Goal: Task Accomplishment & Management: Use online tool/utility

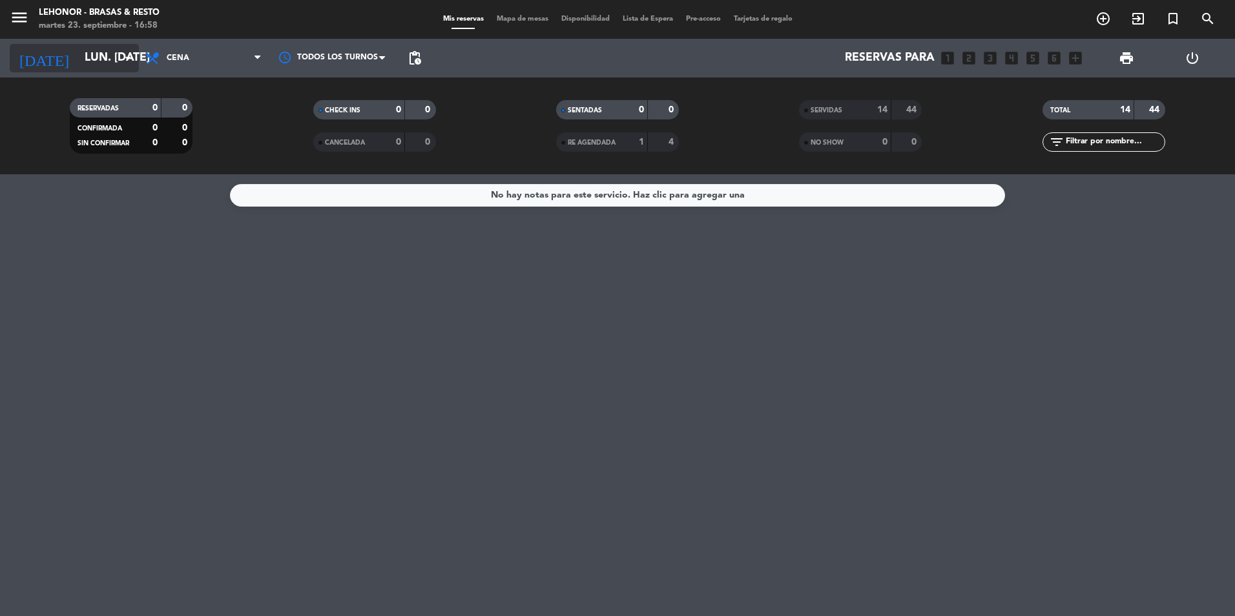
click at [129, 59] on icon "arrow_drop_down" at bounding box center [128, 58] width 16 height 16
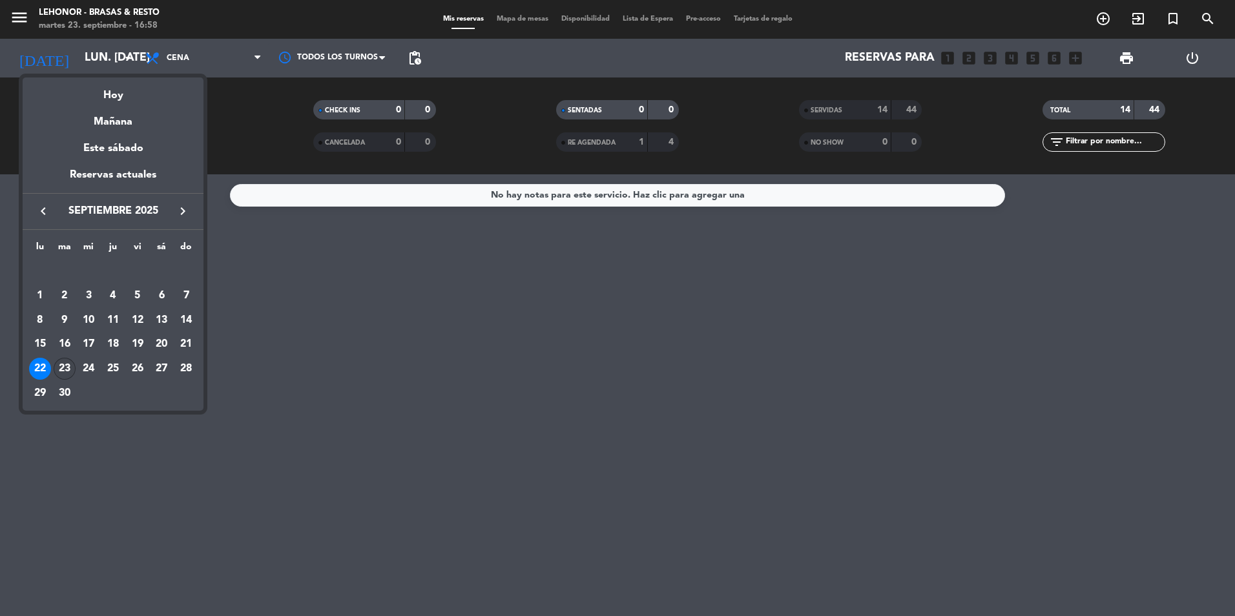
click at [61, 373] on div "23" at bounding box center [65, 369] width 22 height 22
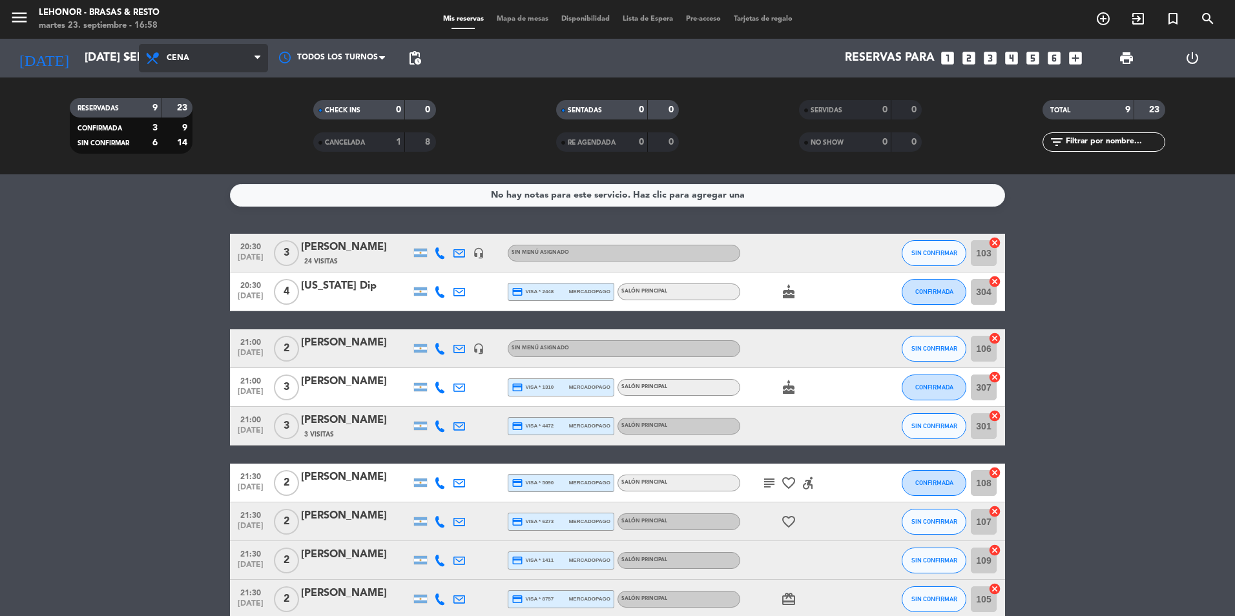
click at [253, 61] on span "Cena" at bounding box center [203, 58] width 129 height 28
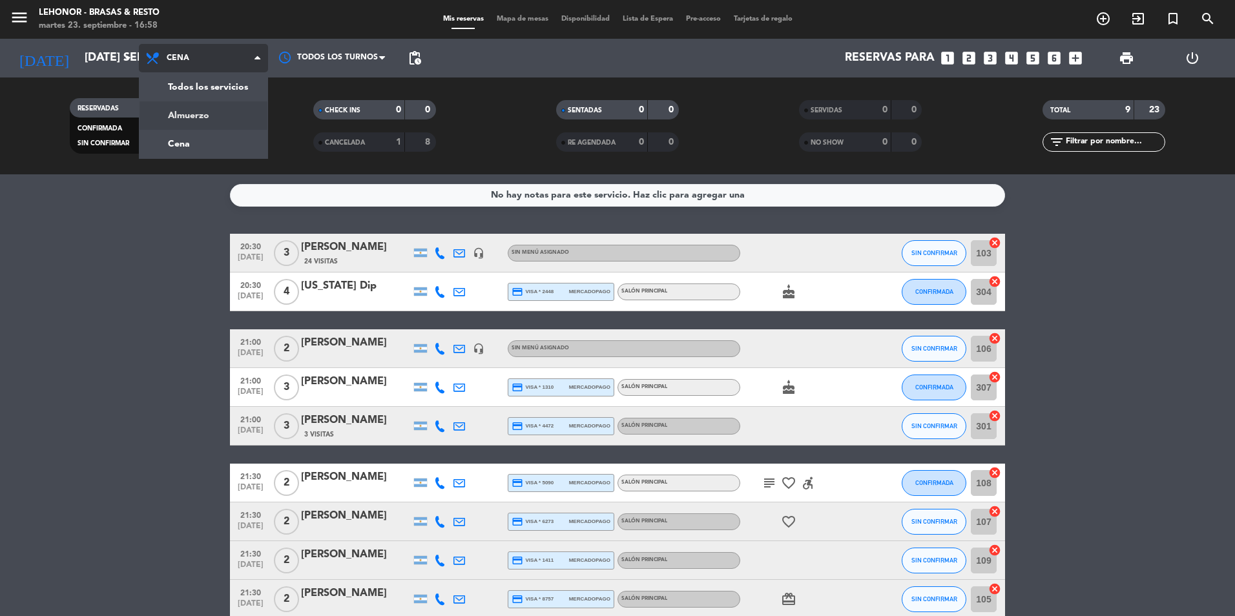
click at [237, 114] on div "menu Lehonor - Brasas & Resto martes 23. septiembre - 16:58 Mis reservas Mapa d…" at bounding box center [617, 87] width 1235 height 174
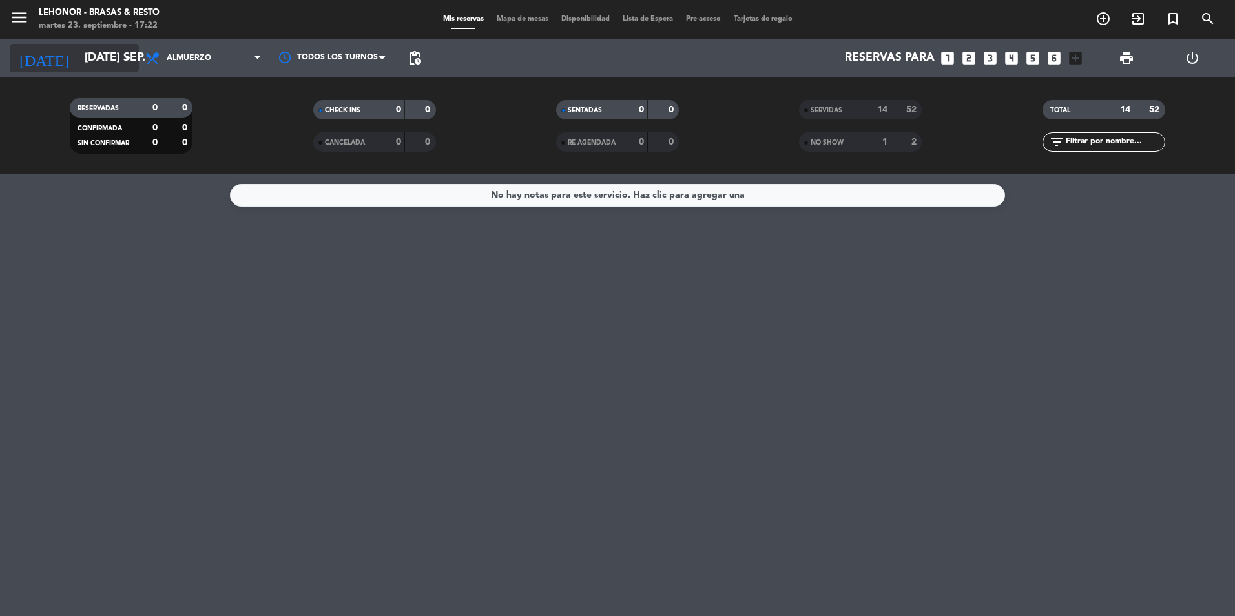
click at [116, 54] on input "[DATE] sep." at bounding box center [153, 58] width 150 height 26
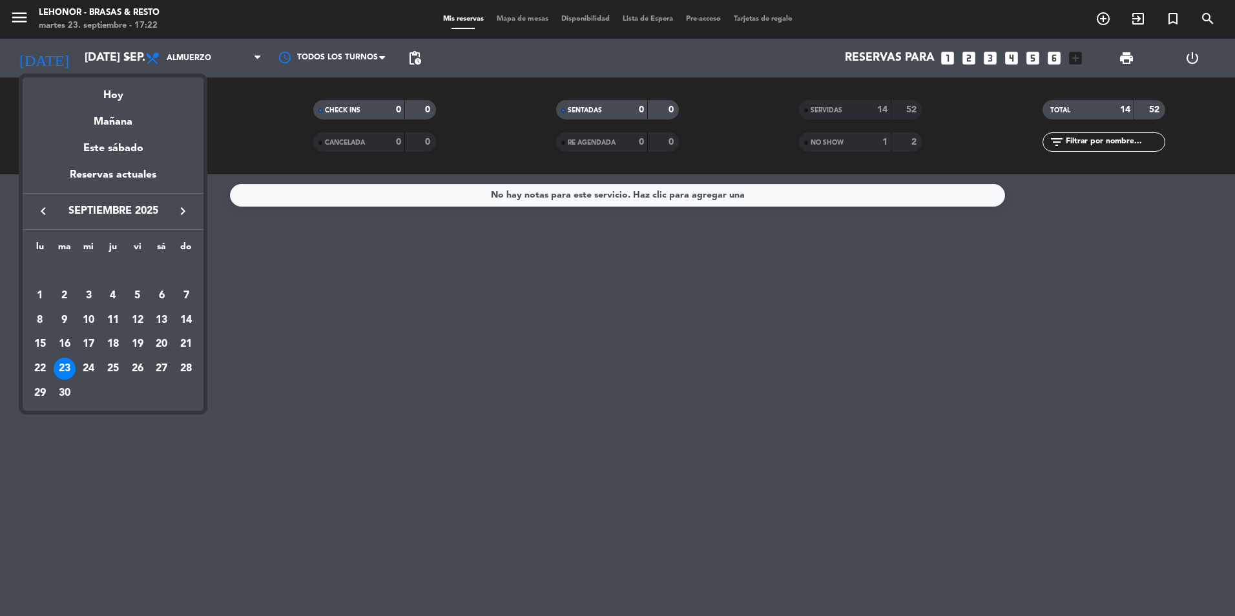
click at [275, 295] on div at bounding box center [617, 308] width 1235 height 616
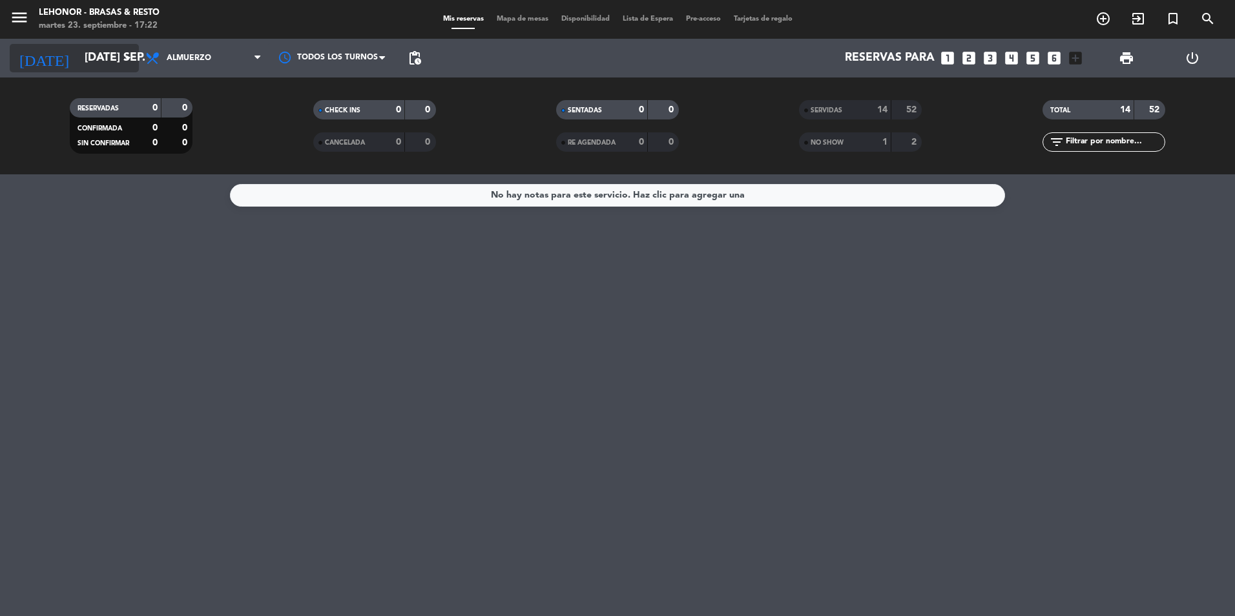
click at [115, 52] on input "[DATE] sep." at bounding box center [153, 58] width 150 height 26
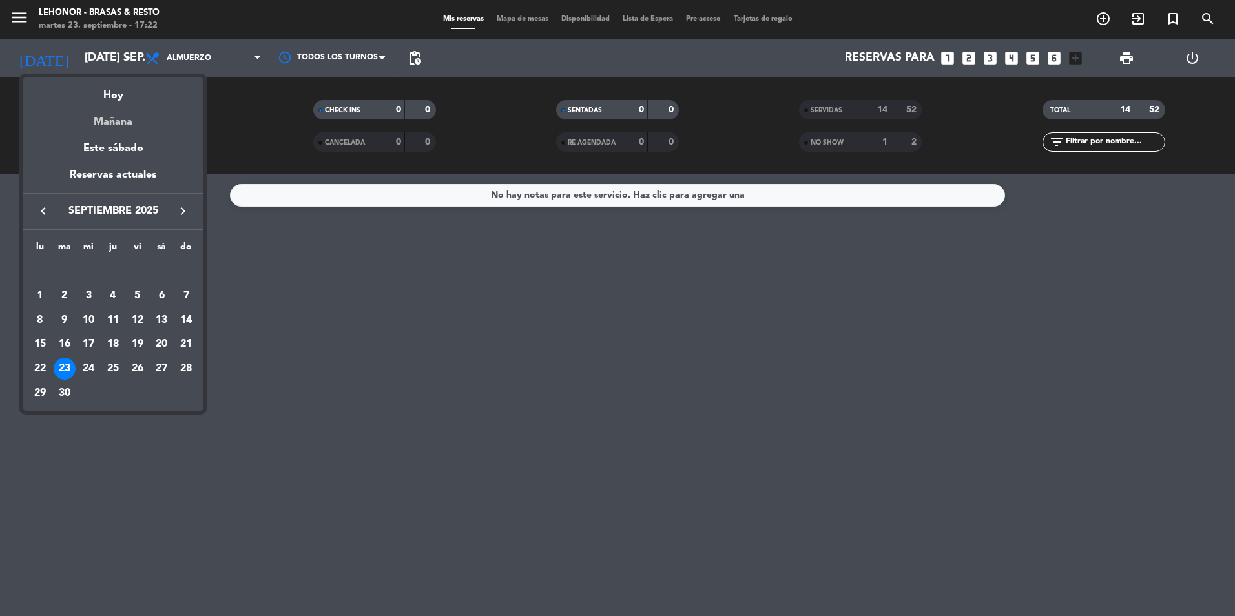
click at [122, 116] on div "Mañana" at bounding box center [113, 117] width 181 height 26
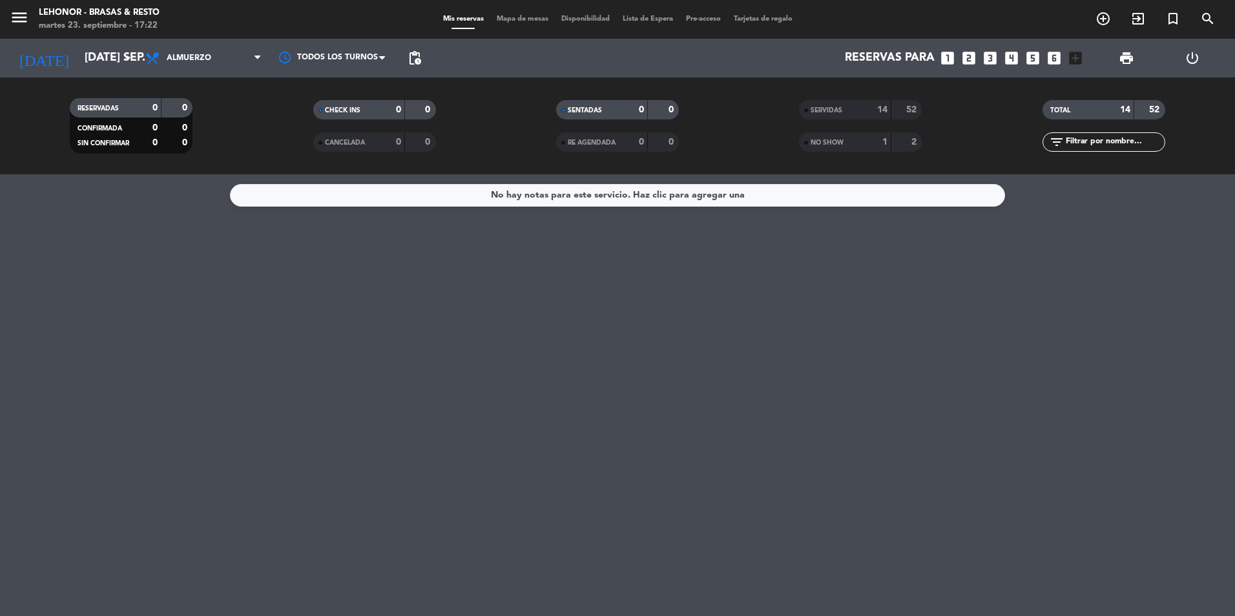
type input "mié. [DATE]"
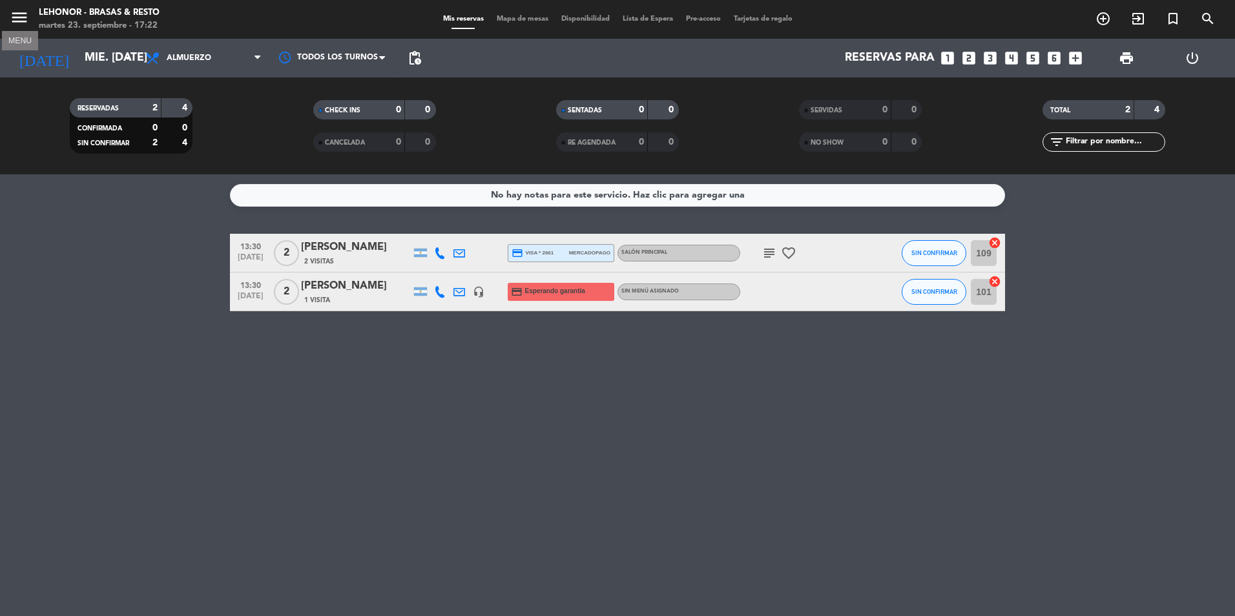
click at [22, 17] on icon "menu" at bounding box center [19, 17] width 19 height 19
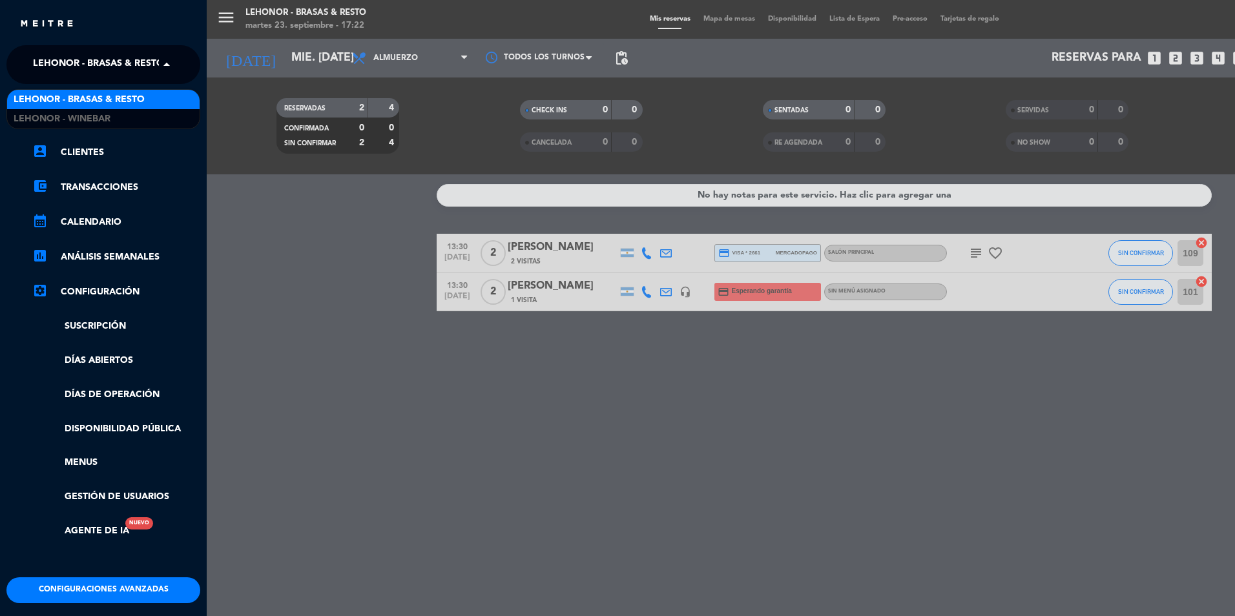
click at [134, 68] on span "Lehonor - Brasas & Resto" at bounding box center [98, 64] width 131 height 27
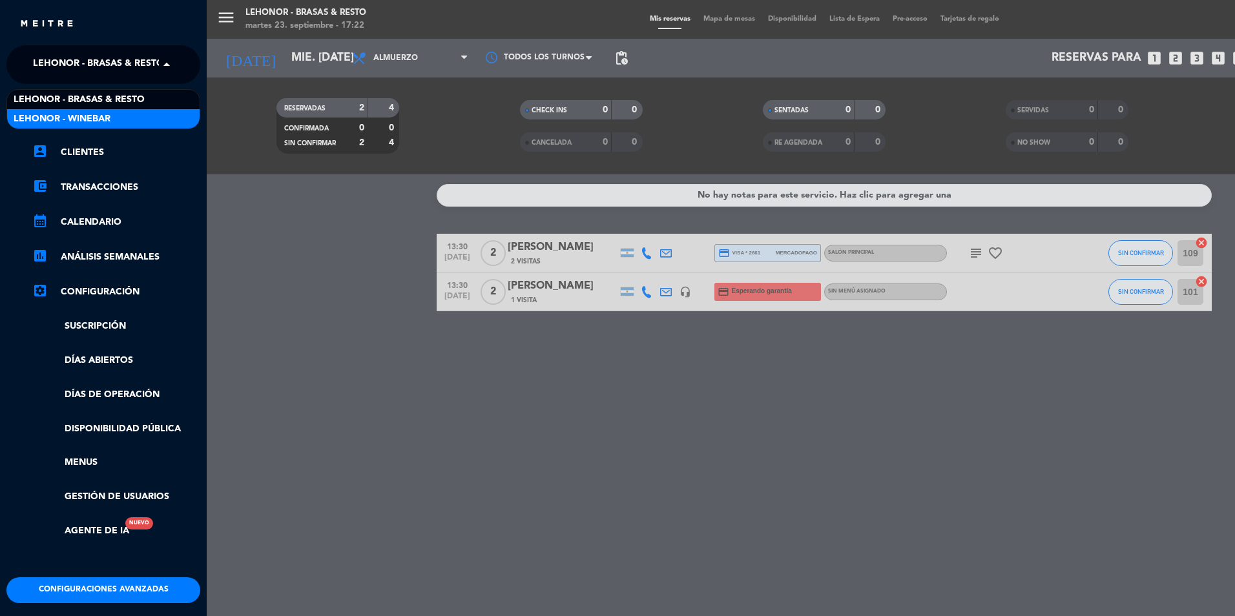
click at [138, 116] on div "Lehonor - Winebar" at bounding box center [103, 118] width 192 height 19
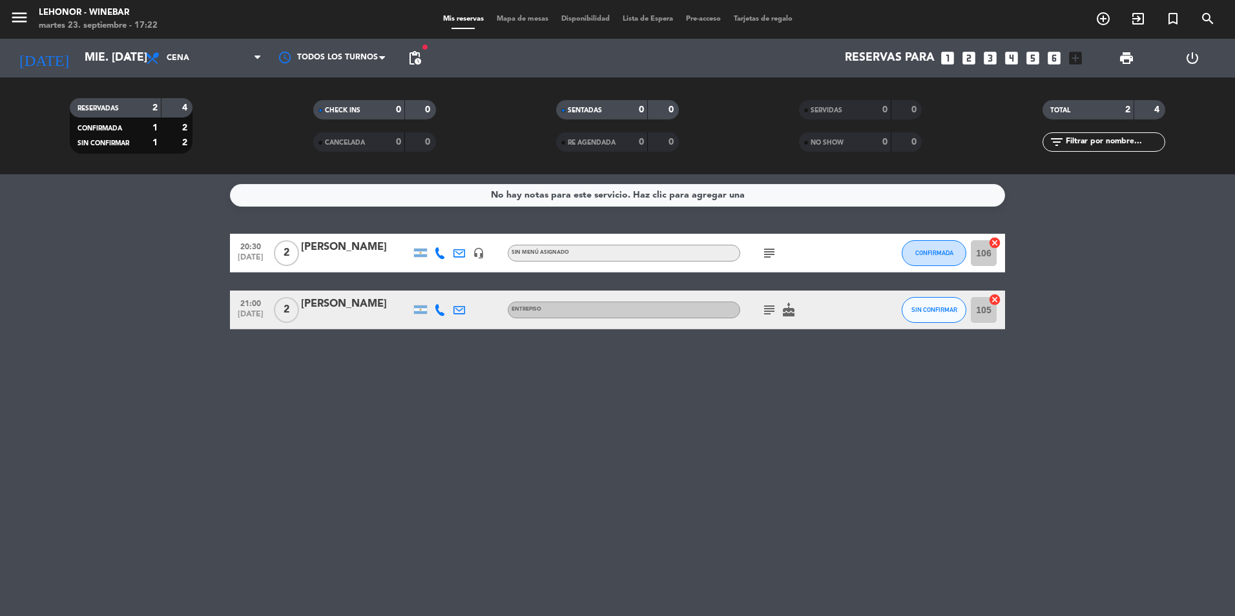
click at [985, 321] on input "105" at bounding box center [984, 310] width 26 height 26
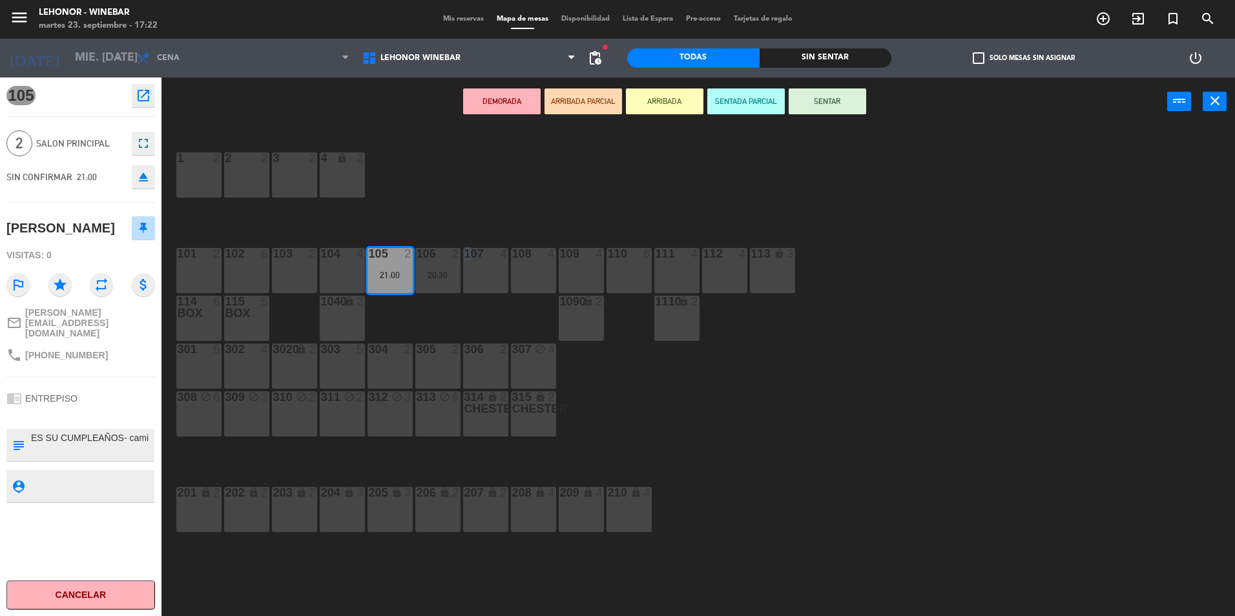
click at [470, 189] on div "1 2 2 2 3 2 4 lock 2 102 6 104 4 106 2 20:30 107 4 109 4 111 4 113 lock 3 110 8…" at bounding box center [704, 374] width 1061 height 490
click at [256, 129] on div "1 2 2 2 3 2 4 lock 2 102 6 104 4 106 2 20:30 107 4 109 4 111 4 113 lock 3 110 8…" at bounding box center [704, 374] width 1061 height 490
click at [433, 187] on div "1 2 2 2 3 2 4 lock 2 102 6 104 4 106 2 20:30 107 4 109 4 111 4 113 lock 3 110 8…" at bounding box center [704, 374] width 1061 height 490
click at [684, 388] on div "1 2 2 2 3 2 4 lock 2 102 6 104 4 106 2 20:30 107 4 109 4 111 4 113 lock 3 110 8…" at bounding box center [704, 374] width 1061 height 490
click at [338, 103] on div "DEMORADA ARRIBADA PARCIAL ARRIBADA SENTADA PARCIAL SENTAR power_input close" at bounding box center [664, 102] width 1006 height 49
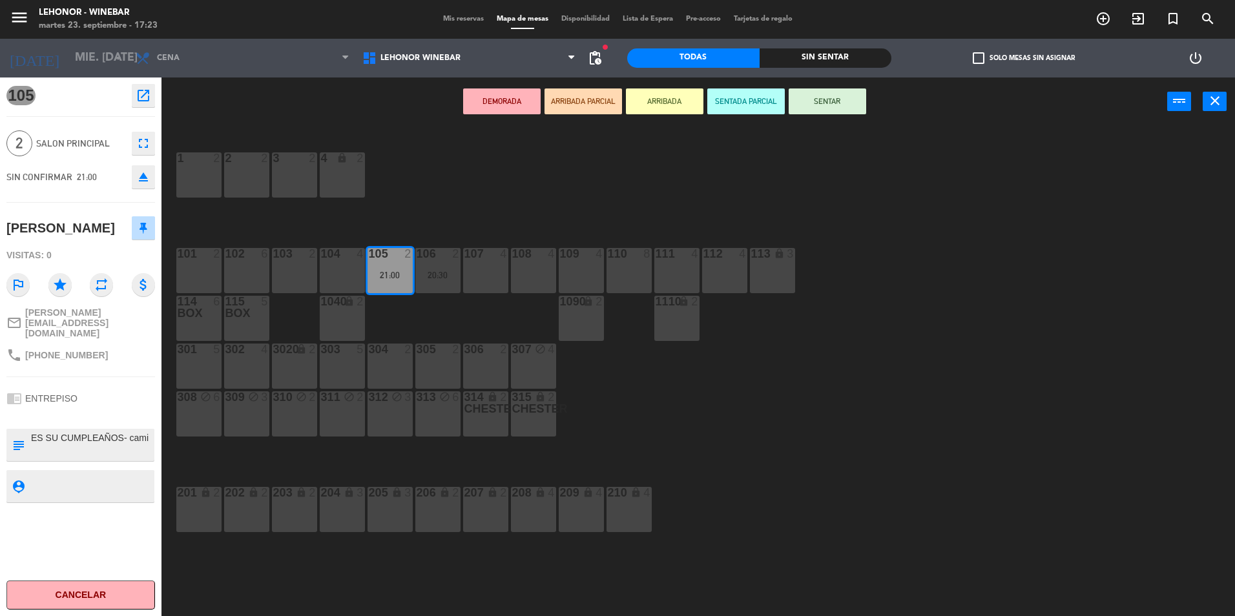
click at [528, 183] on div "1 2 2 2 3 2 4 lock 2 102 6 104 4 106 2 20:30 107 4 109 4 111 4 113 lock 3 110 8…" at bounding box center [704, 374] width 1061 height 490
click at [876, 306] on div "1 2 2 2 3 2 4 lock 2 102 6 104 4 106 2 20:30 107 4 109 4 111 4 113 lock 3 110 8…" at bounding box center [704, 374] width 1061 height 490
click at [855, 364] on div "1 2 2 2 3 2 4 lock 2 102 6 104 4 106 2 20:30 107 4 109 4 111 4 113 lock 3 110 8…" at bounding box center [704, 374] width 1061 height 490
click at [487, 192] on div "1 2 2 2 3 2 4 lock 2 102 6 104 4 106 2 20:30 107 4 109 4 111 4 113 lock 3 110 8…" at bounding box center [704, 374] width 1061 height 490
drag, startPoint x: 91, startPoint y: 557, endPoint x: 94, endPoint y: 565, distance: 8.2
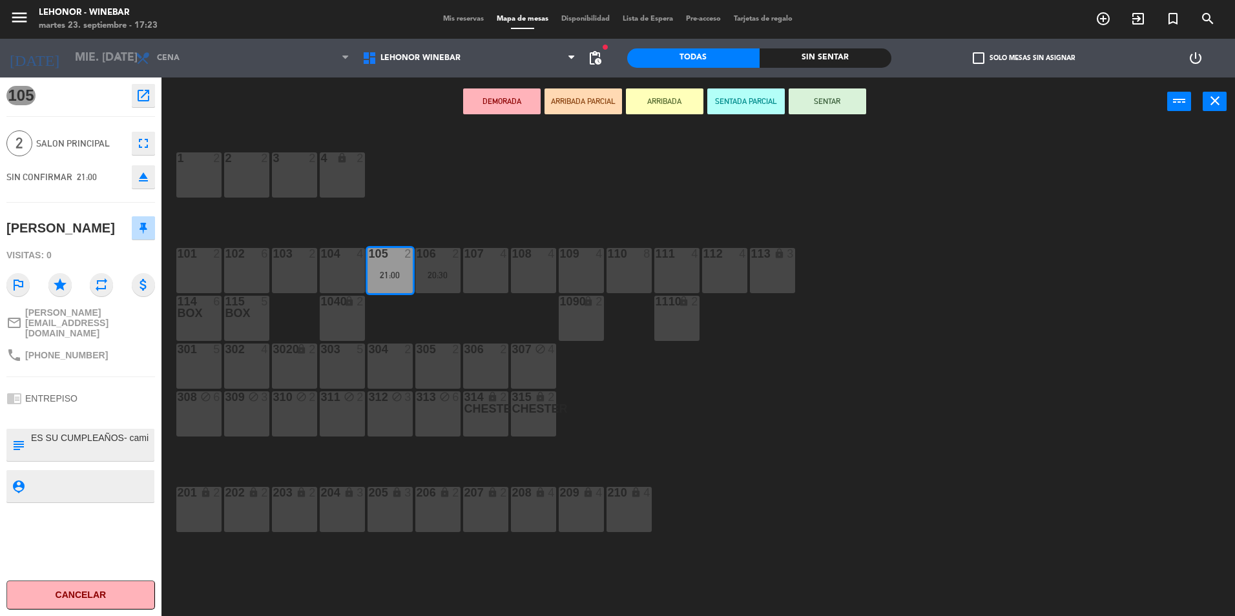
click at [92, 560] on div "105 open_in_new 2 Salon Principal fullscreen SIN CONFIRMAR 21:00 eject [PERSON_…" at bounding box center [80, 347] width 161 height 539
click at [429, 232] on div "1 2 2 2 3 2 4 lock 2 102 6 104 4 106 2 20:30 107 4 109 4 111 4 113 lock 3 110 8…" at bounding box center [704, 374] width 1061 height 490
click at [457, 254] on div "1 2 2 2 3 2 4 lock 2 102 6 104 4 106 2 20:30 107 4 109 4 111 4 113 lock 3 110 8…" at bounding box center [704, 374] width 1061 height 490
click at [393, 277] on div "21:00" at bounding box center [390, 275] width 45 height 9
click at [388, 275] on div "21:00" at bounding box center [390, 275] width 45 height 9
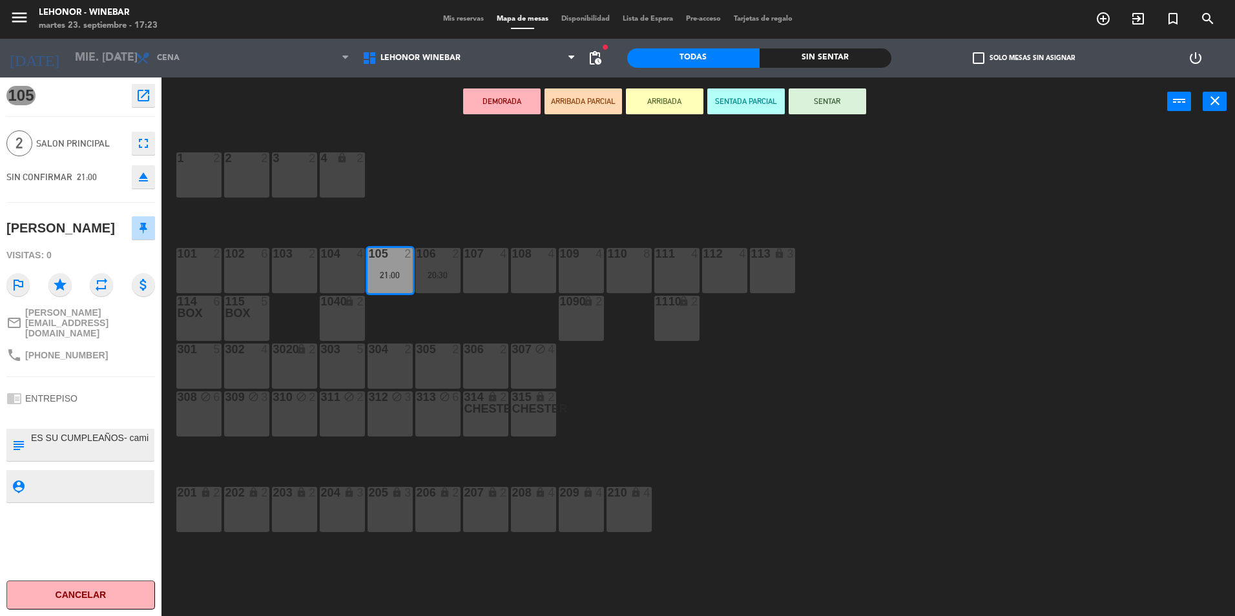
click at [431, 183] on div "1 2 2 2 3 2 4 lock 2 102 6 104 4 106 2 20:30 107 4 109 4 111 4 113 lock 3 110 8…" at bounding box center [704, 374] width 1061 height 490
click at [501, 131] on div "1 2 2 2 3 2 4 lock 2 102 6 104 4 106 2 20:30 107 4 109 4 111 4 113 lock 3 110 8…" at bounding box center [704, 374] width 1061 height 490
